Goal: Transaction & Acquisition: Purchase product/service

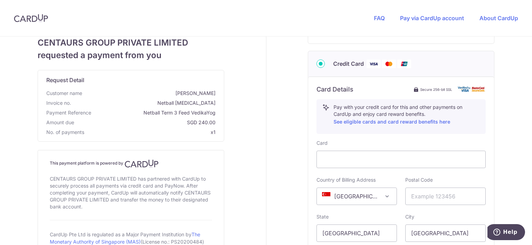
scroll to position [270, 0]
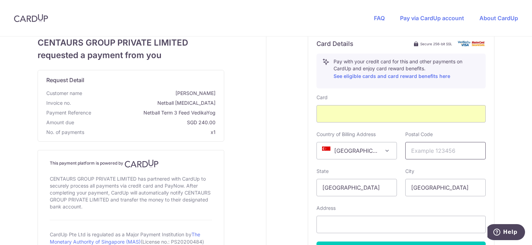
click at [418, 152] on input "text" at bounding box center [446, 150] width 80 height 17
type input "598434"
select select "65"
type input "[STREET_ADDRESS]"
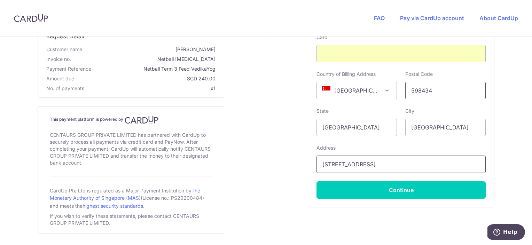
scroll to position [331, 0]
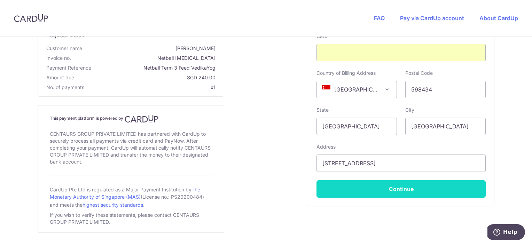
click at [389, 187] on button "Continue" at bounding box center [401, 188] width 169 height 17
type input "**** 7313"
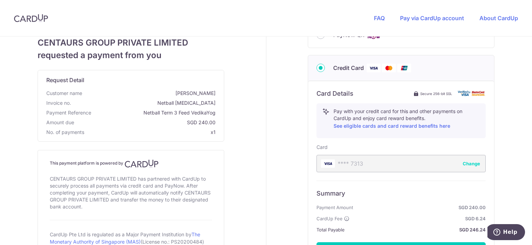
scroll to position [302, 0]
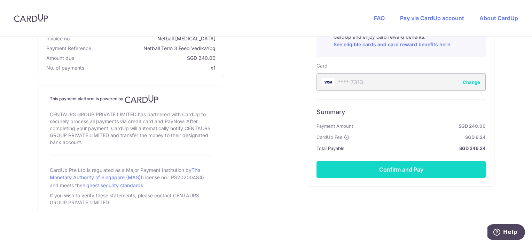
click at [399, 170] on button "Confirm and Pay" at bounding box center [401, 169] width 169 height 17
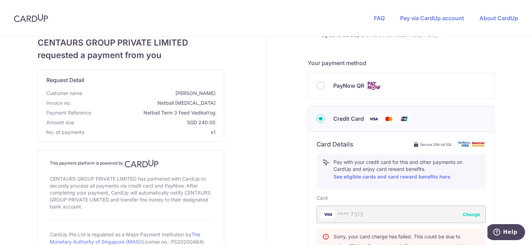
scroll to position [166, 0]
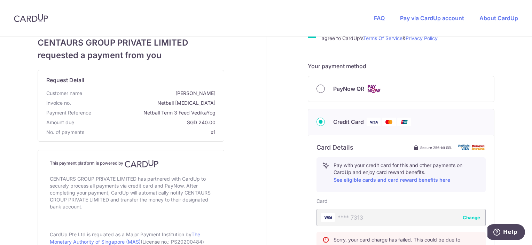
click at [319, 91] on input "PayNow QR" at bounding box center [321, 89] width 8 height 8
radio input "true"
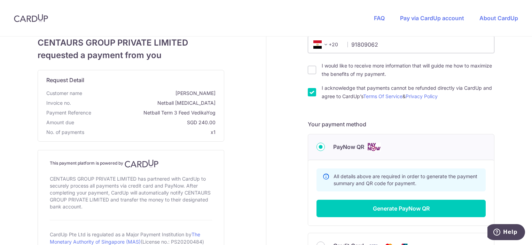
scroll to position [0, 0]
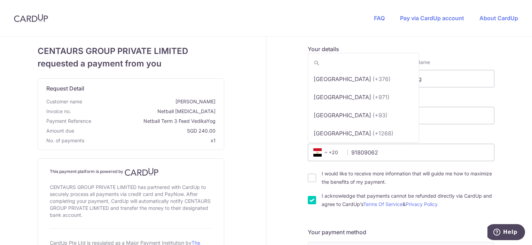
click at [330, 155] on span "+20" at bounding box center [326, 152] width 31 height 8
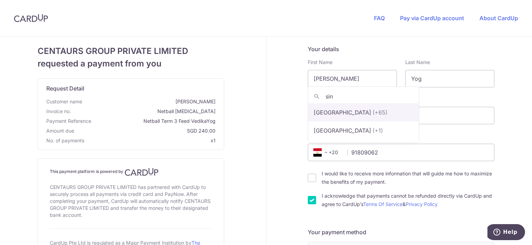
type input "sin"
select select "199"
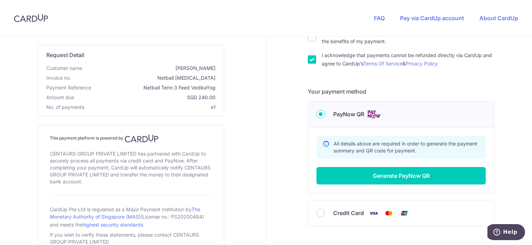
scroll to position [142, 0]
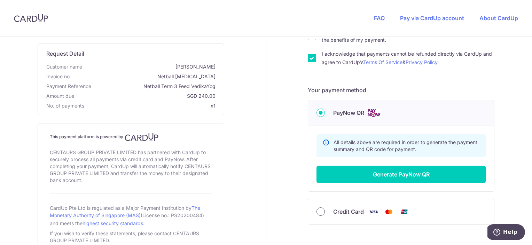
click at [317, 211] on input "Credit Card" at bounding box center [321, 212] width 8 height 8
radio input "true"
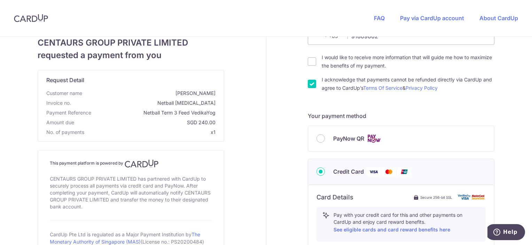
scroll to position [102, 0]
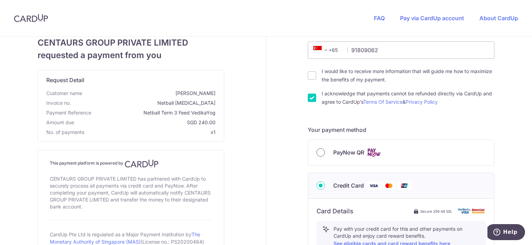
click at [319, 155] on input "PayNow QR" at bounding box center [321, 152] width 8 height 8
radio input "true"
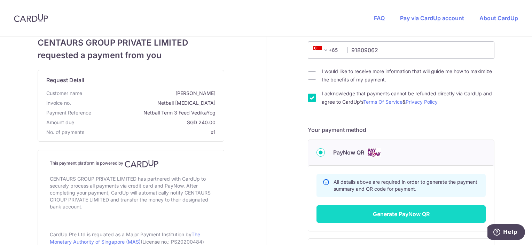
click at [374, 216] on button "Generate PayNow QR" at bounding box center [401, 214] width 169 height 17
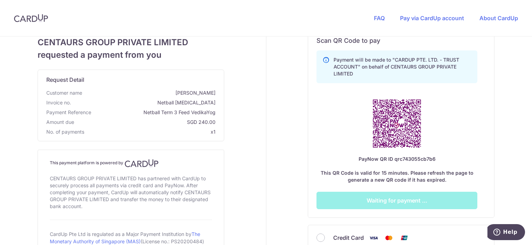
scroll to position [280, 0]
